Goal: Information Seeking & Learning: Learn about a topic

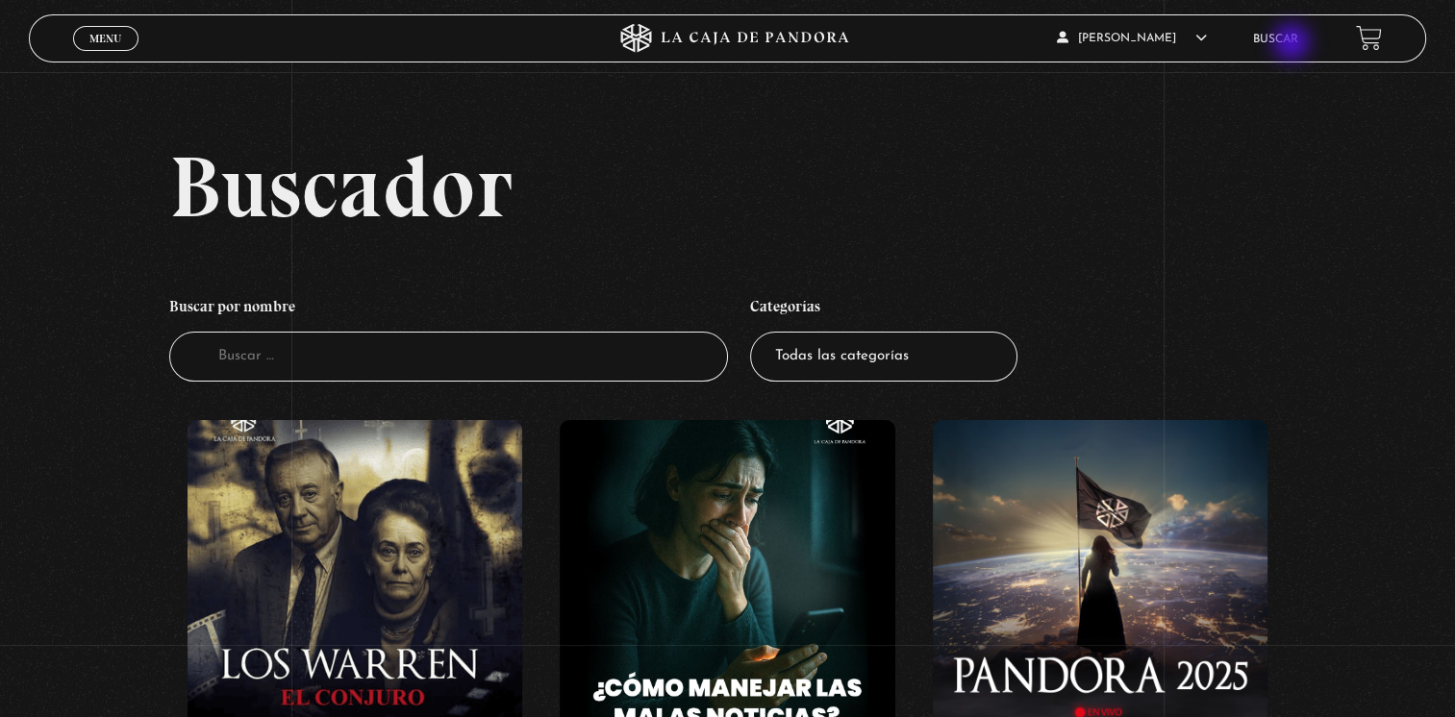
click at [1293, 44] on link "Buscar" at bounding box center [1275, 40] width 45 height 12
click at [990, 318] on h4 "Categorías" at bounding box center [883, 310] width 267 height 44
click at [968, 349] on select "Todas las categorías 11:11 Humanitario (1) Amo los Lunes (2) Análisis de series…" at bounding box center [883, 357] width 267 height 51
select select "nuevo-orden-mundial-nwo"
click at [757, 332] on select "Todas las categorías 11:11 Humanitario (1) Amo los Lunes (2) Análisis de series…" at bounding box center [883, 357] width 267 height 51
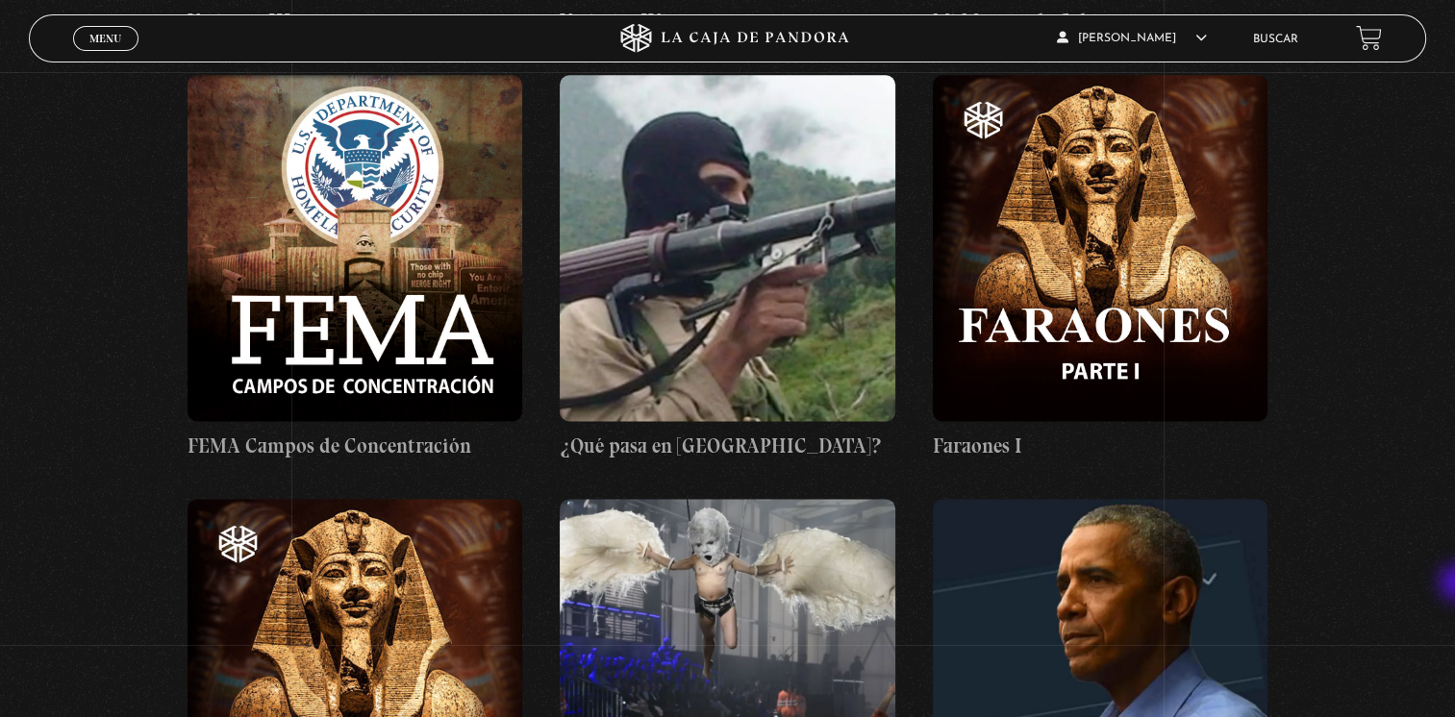
scroll to position [9905, 0]
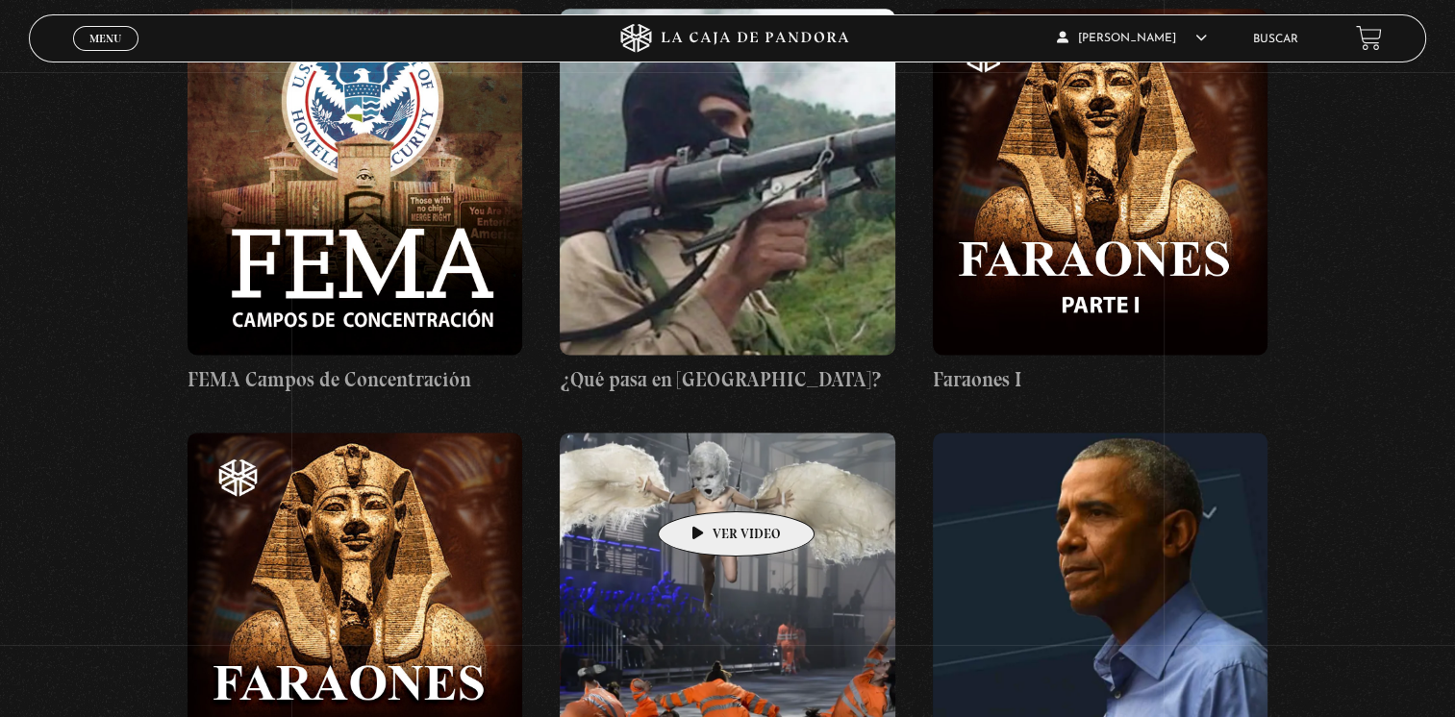
click at [706, 483] on figure at bounding box center [728, 606] width 336 height 346
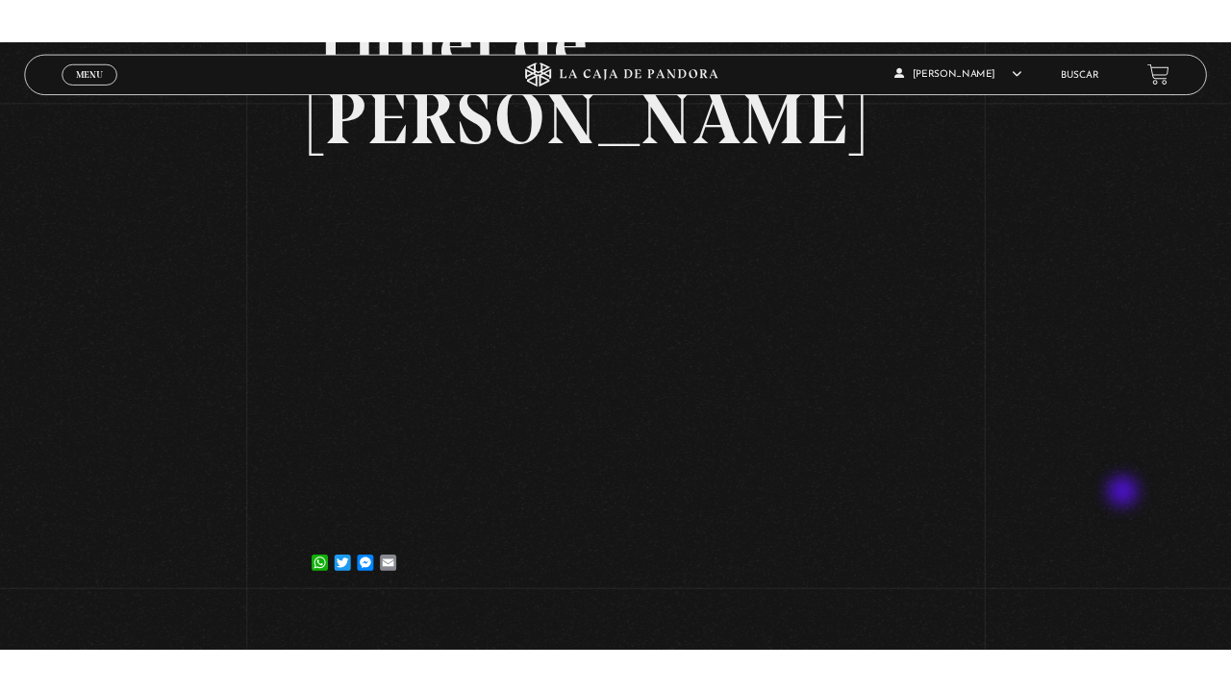
scroll to position [314, 0]
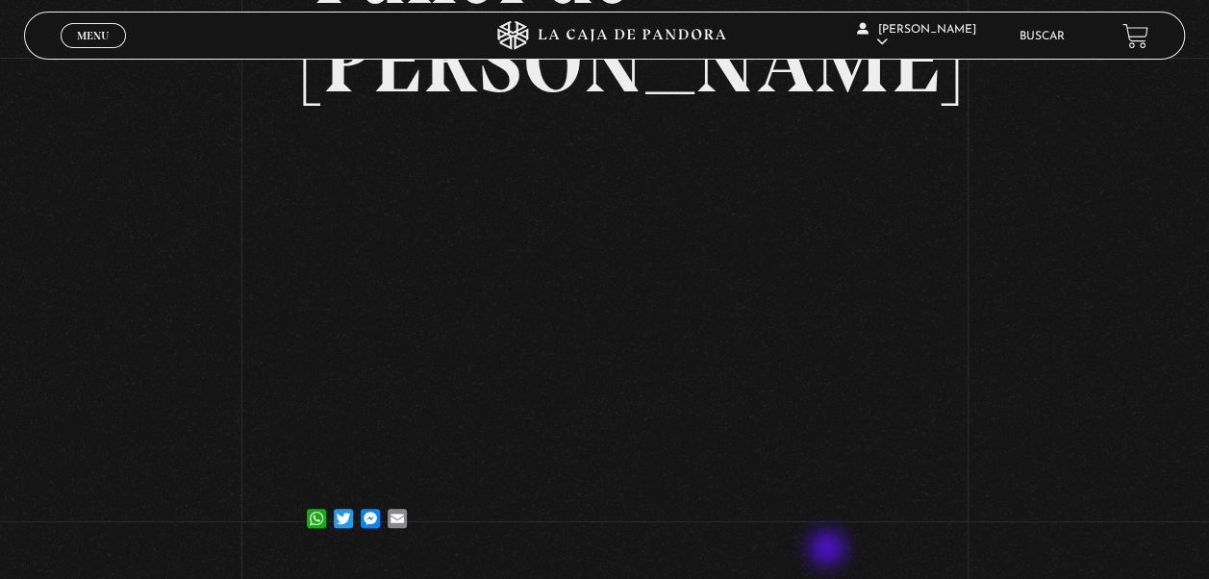
click at [829, 550] on div "Volver [DATE] Inauguración Túnel de [PERSON_NAME] WhatsApp Twitter Messenger Em…" at bounding box center [605, 182] width 604 height 761
